Goal: Register for event/course

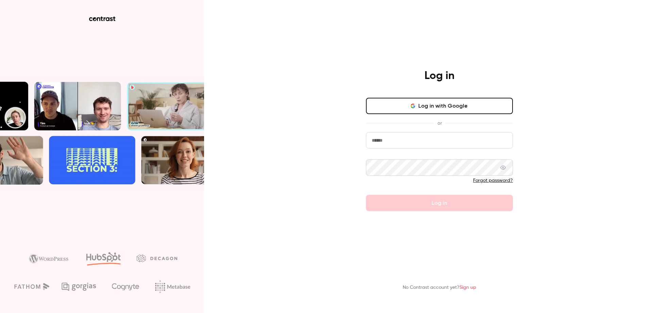
click at [441, 105] on button "Log in with Google" at bounding box center [439, 106] width 147 height 16
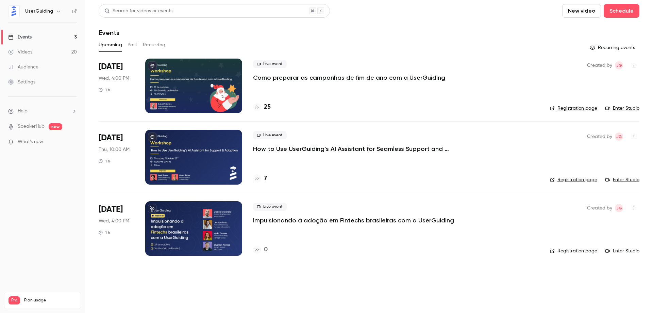
click at [280, 78] on p "Como preparar as campanhas de fim de ano com a UserGuiding" at bounding box center [349, 77] width 192 height 8
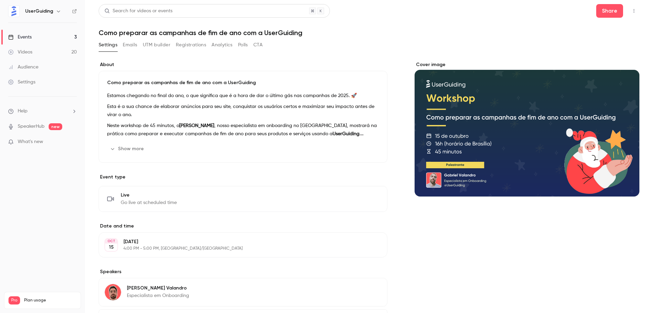
click at [191, 45] on button "Registrations" at bounding box center [191, 44] width 30 height 11
